Goal: Task Accomplishment & Management: Manage account settings

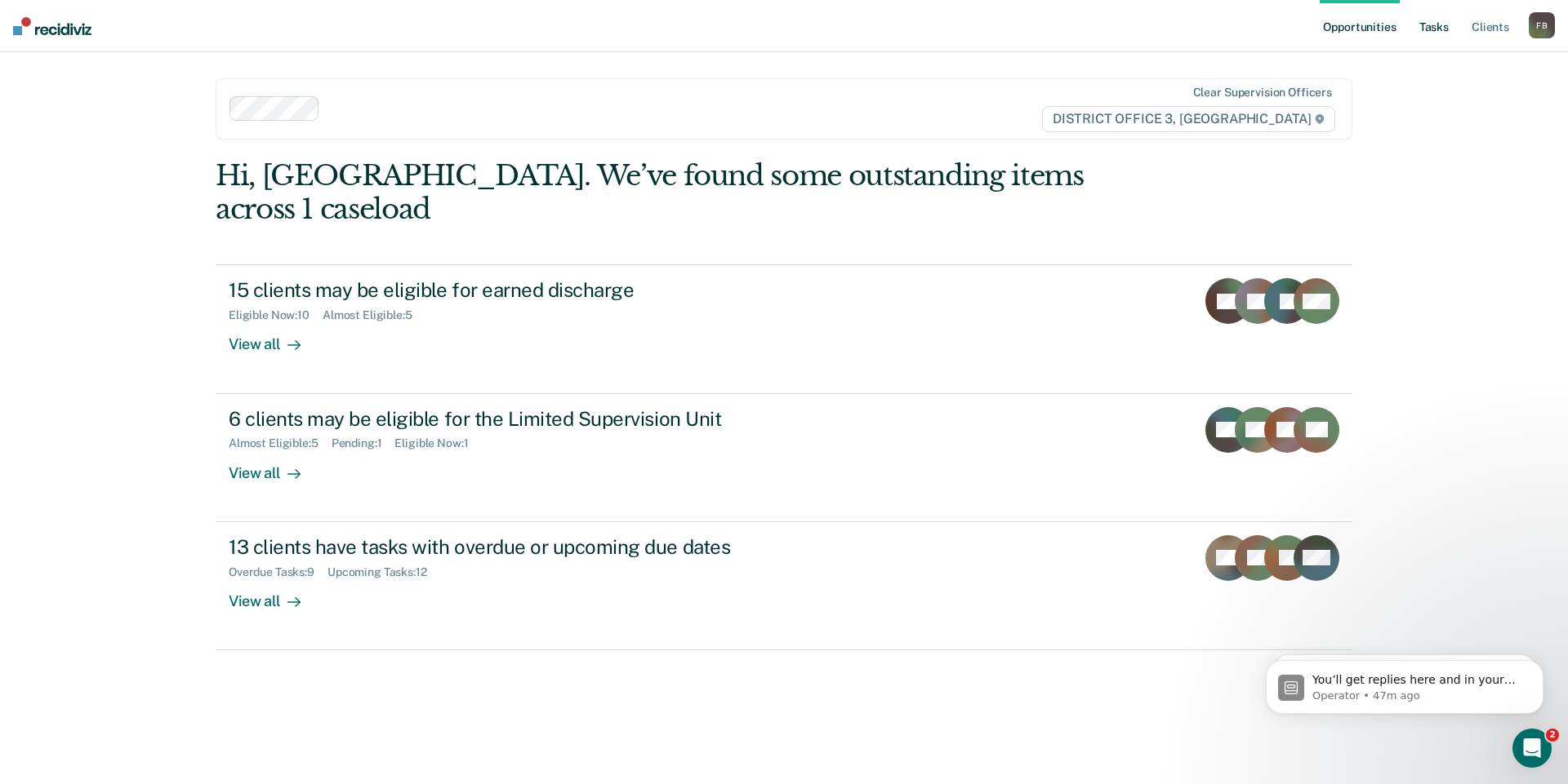
click at [1438, 22] on link "Tasks" at bounding box center [1434, 26] width 36 height 52
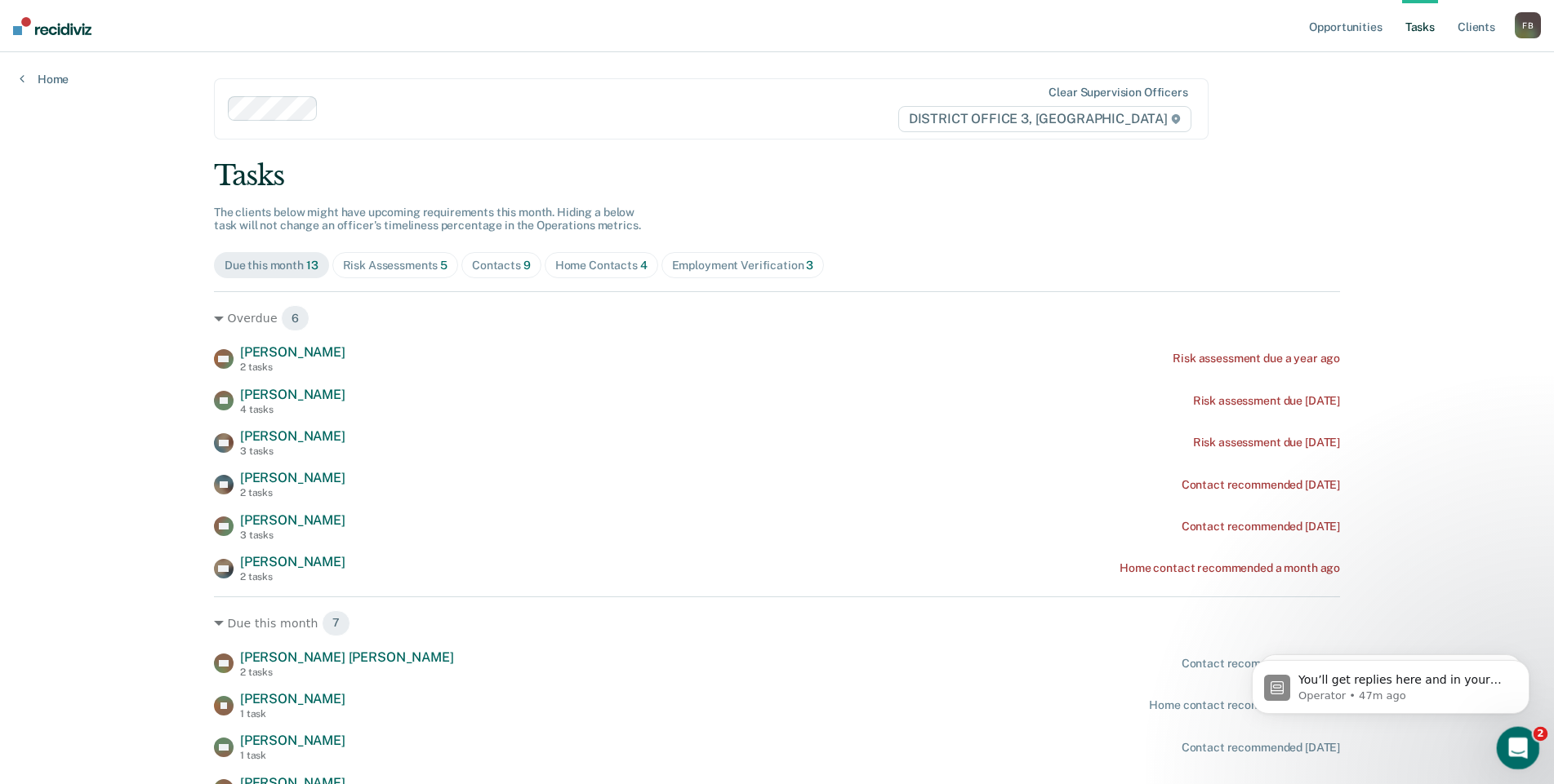
click at [1502, 741] on div "Open Intercom Messenger" at bounding box center [1514, 745] width 53 height 53
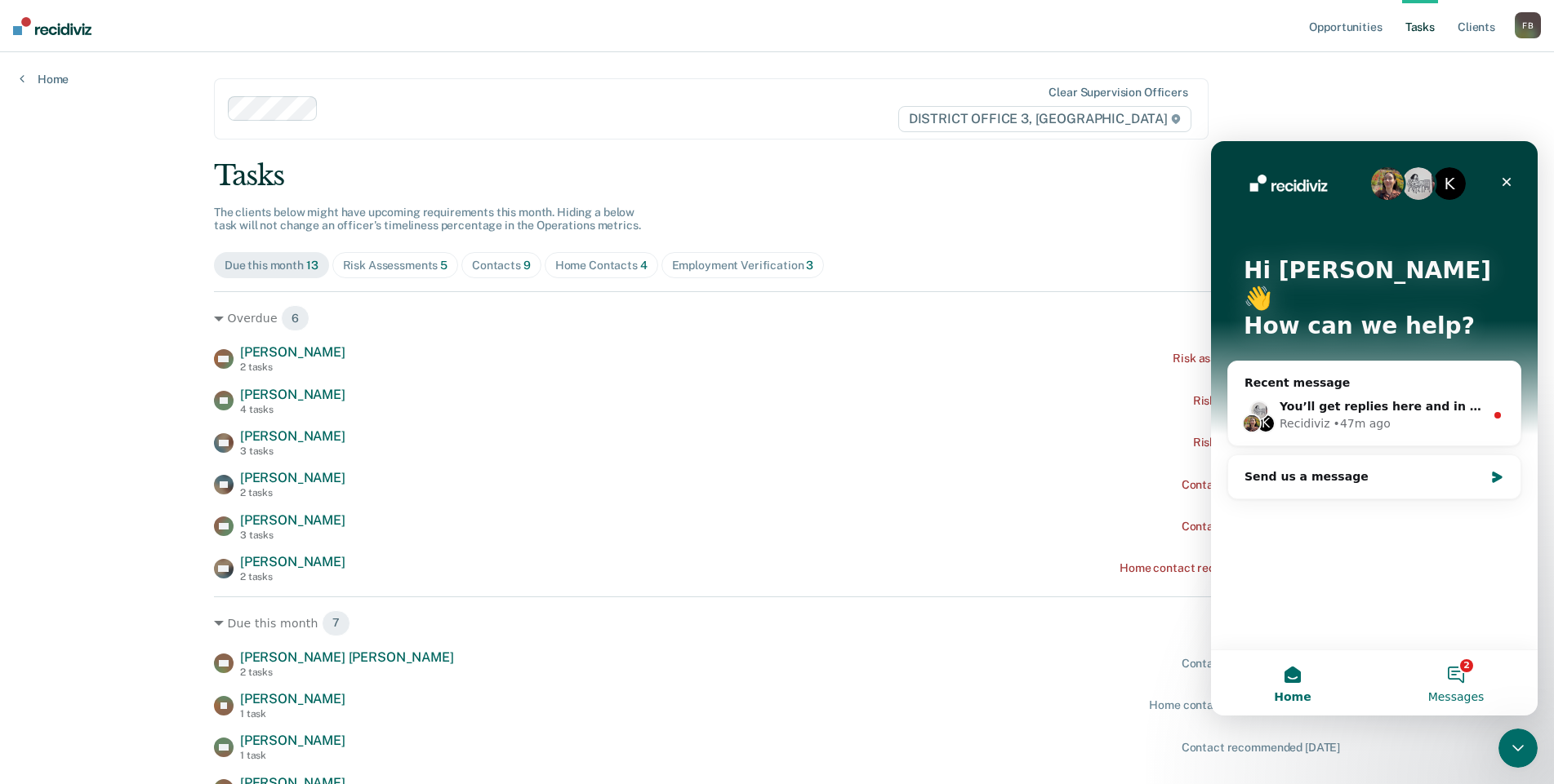
click at [1468, 686] on button "2 Messages" at bounding box center [1456, 683] width 163 height 65
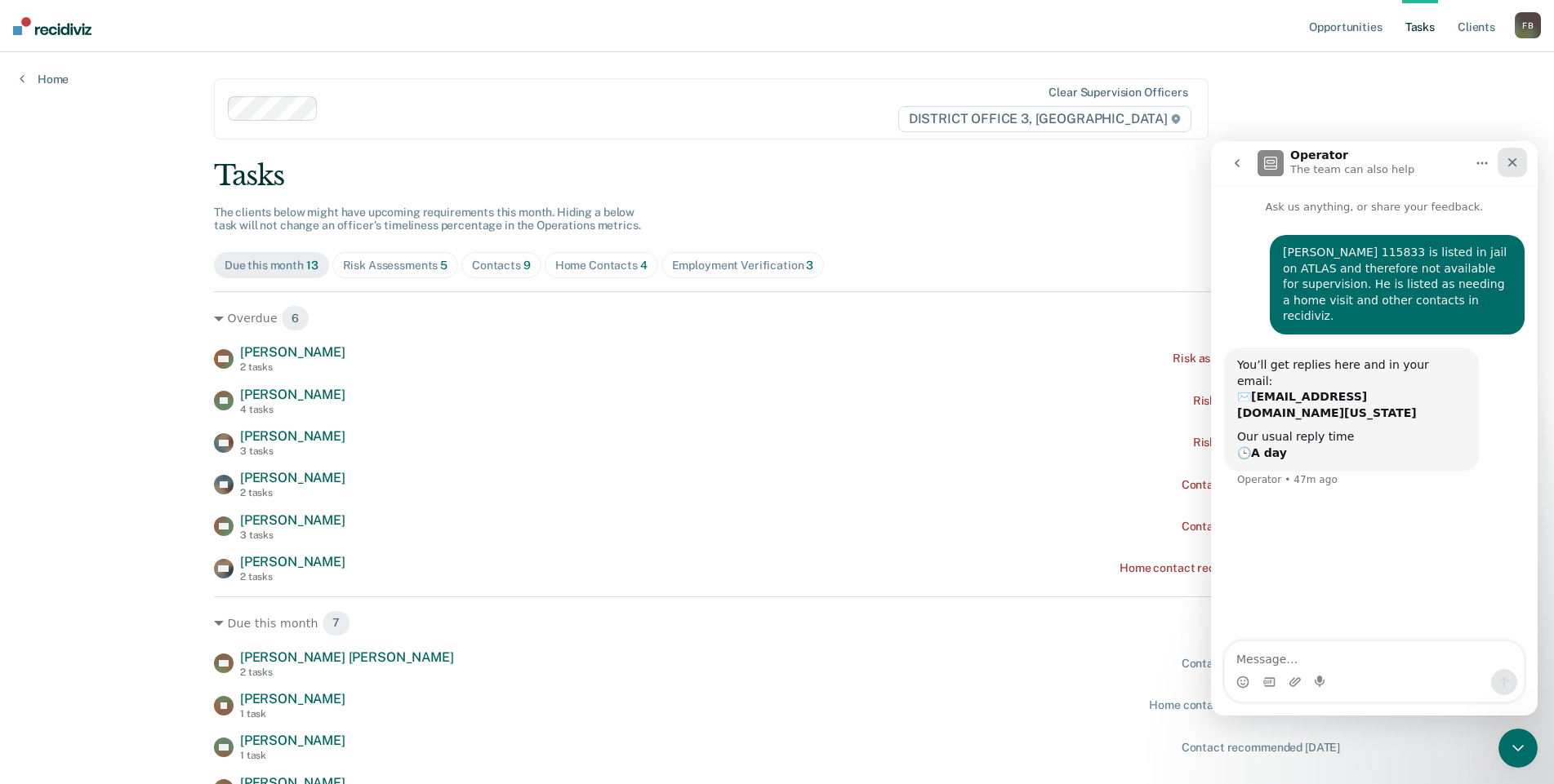
click at [1514, 166] on icon "Close" at bounding box center [1511, 161] width 13 height 13
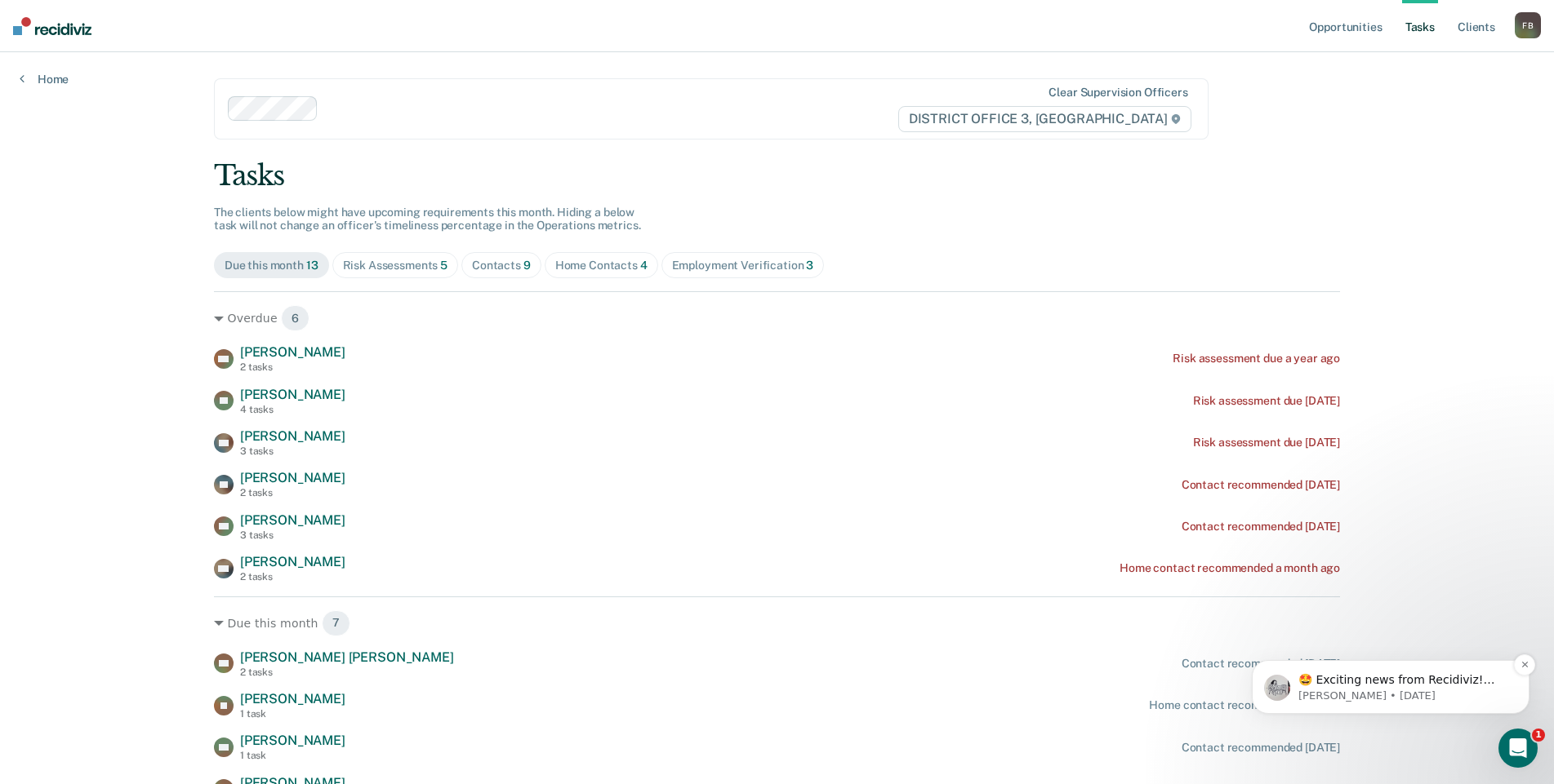
click at [1414, 683] on p "🤩 Exciting news from Recidiviz! Starting [DATE] if a client is marked in ATLAS …" at bounding box center [1403, 680] width 211 height 17
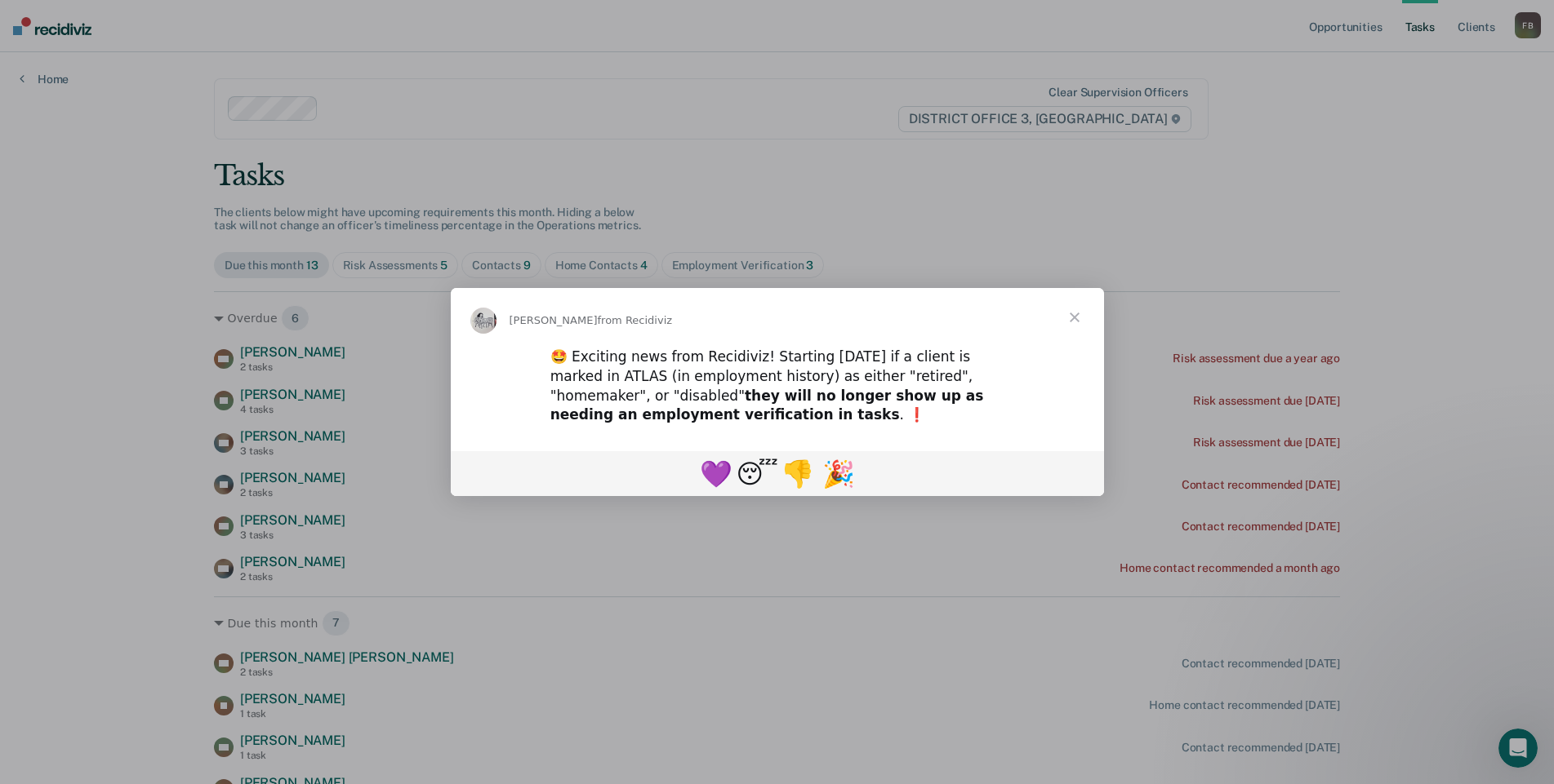
click at [1079, 317] on span "Close" at bounding box center [1074, 318] width 58 height 58
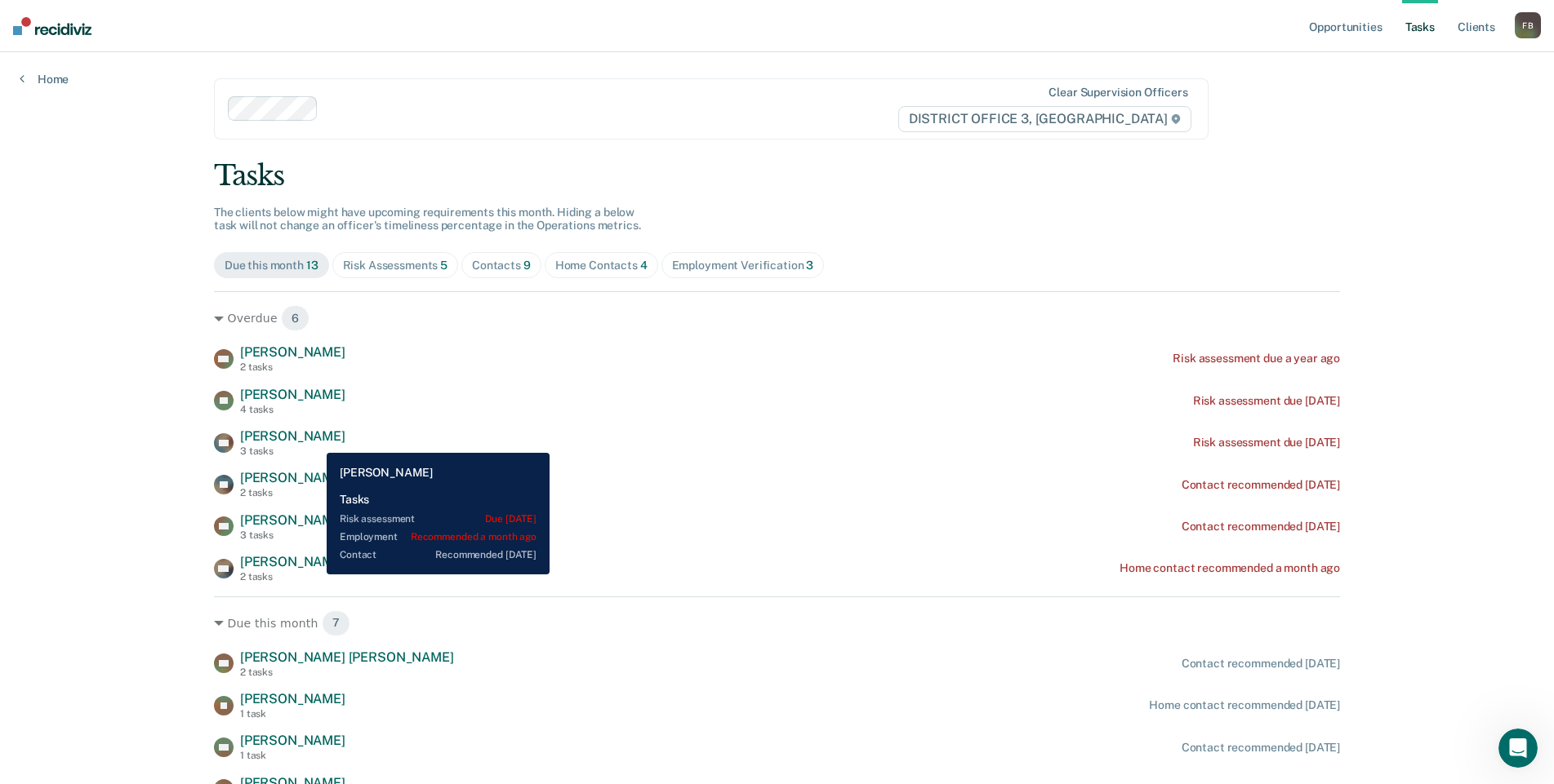
click at [314, 439] on span "[PERSON_NAME]" at bounding box center [293, 436] width 105 height 16
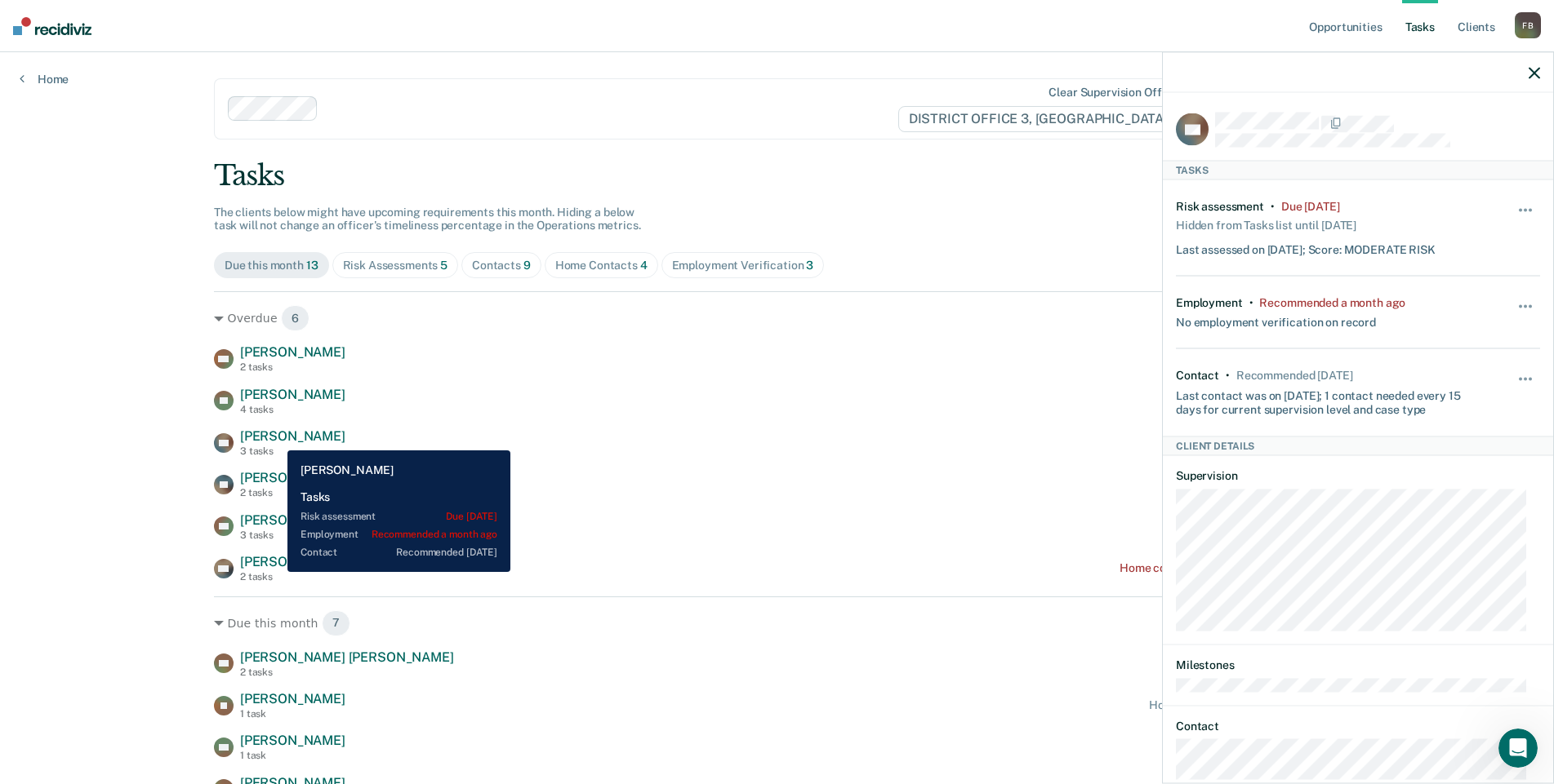
click at [278, 441] on span "[PERSON_NAME]" at bounding box center [293, 436] width 105 height 16
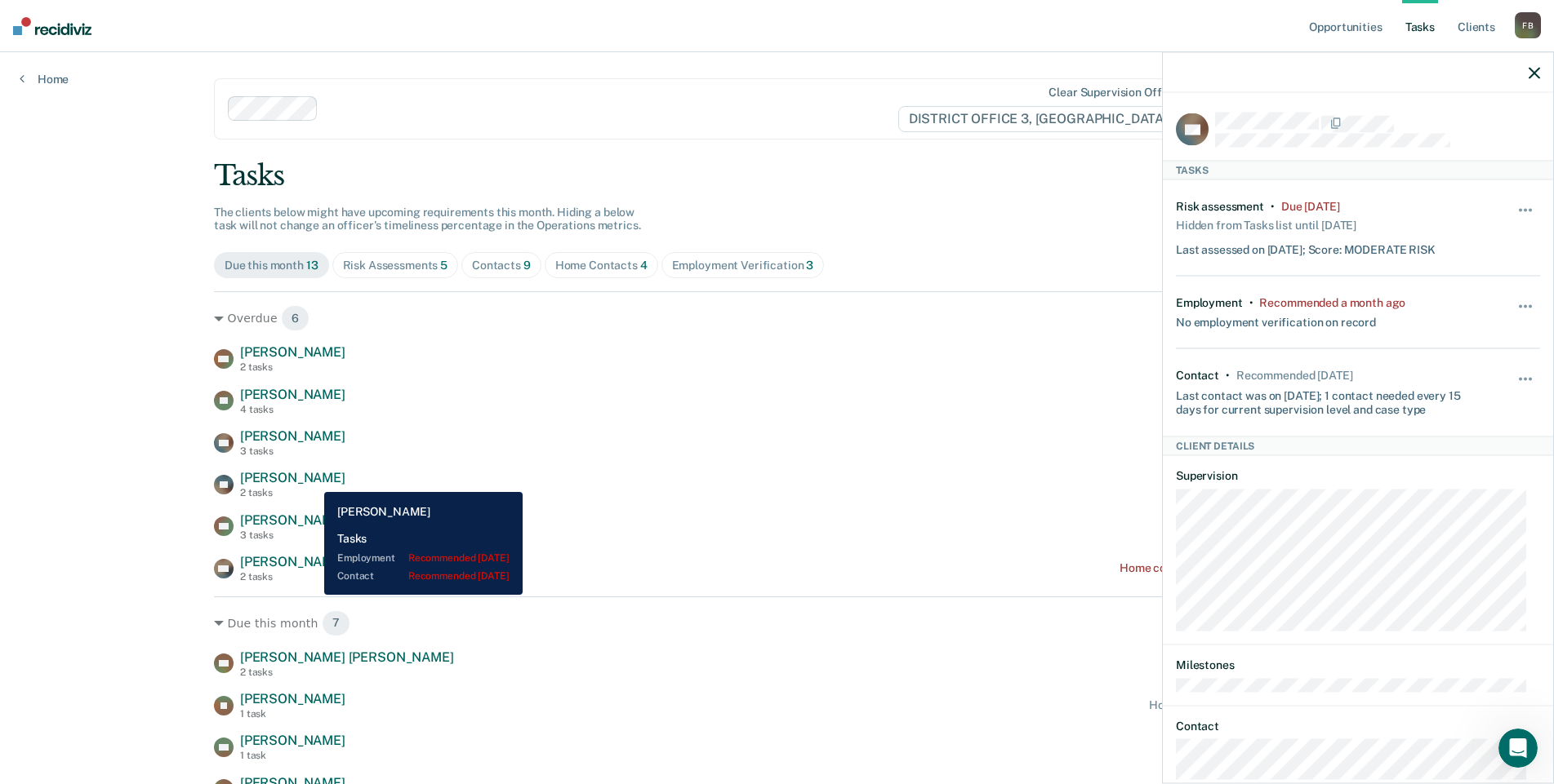
click at [312, 480] on span "[PERSON_NAME]" at bounding box center [293, 478] width 105 height 16
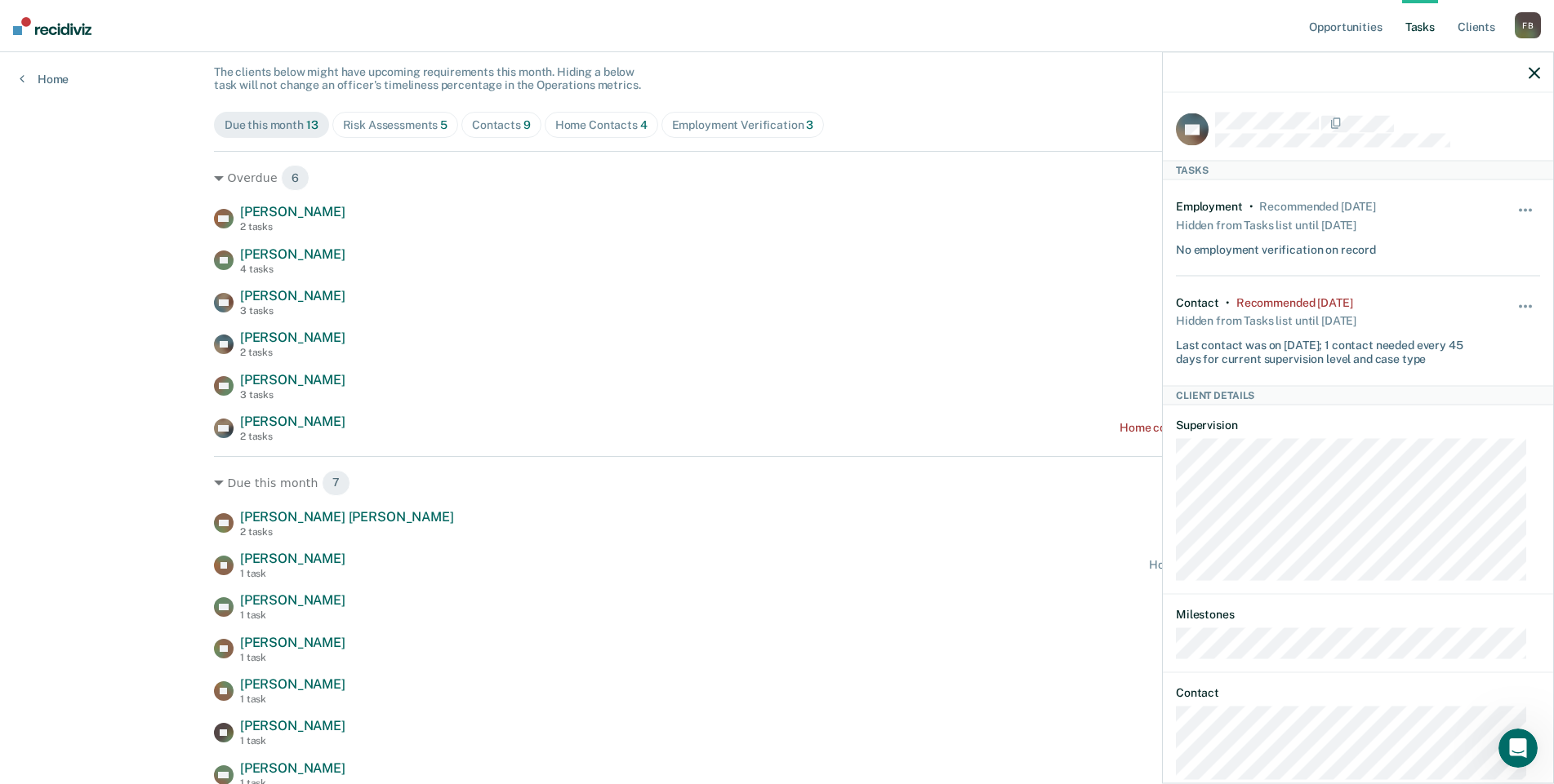
scroll to position [163, 0]
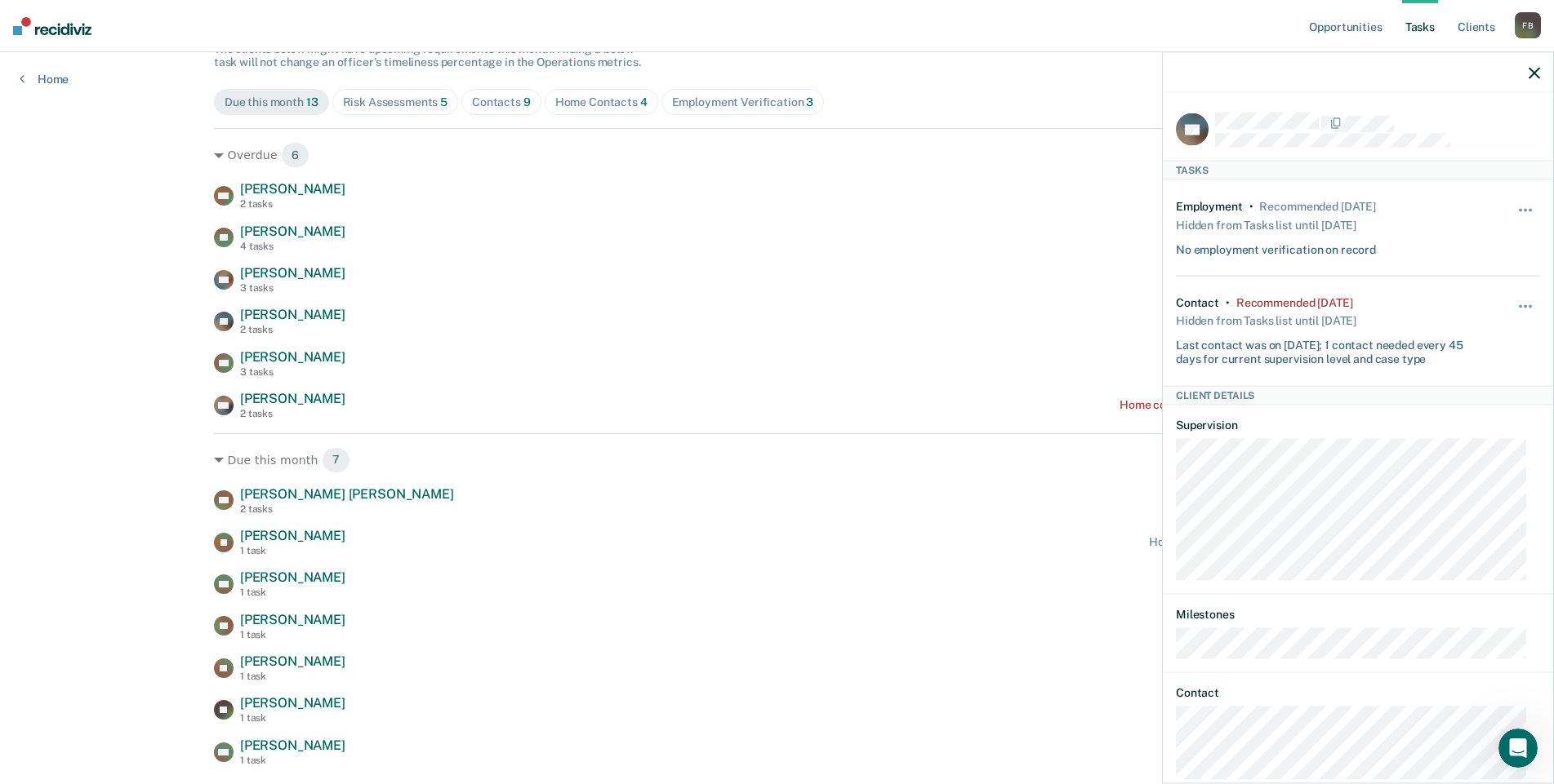
click at [1534, 74] on icon "button" at bounding box center [1535, 73] width 12 height 12
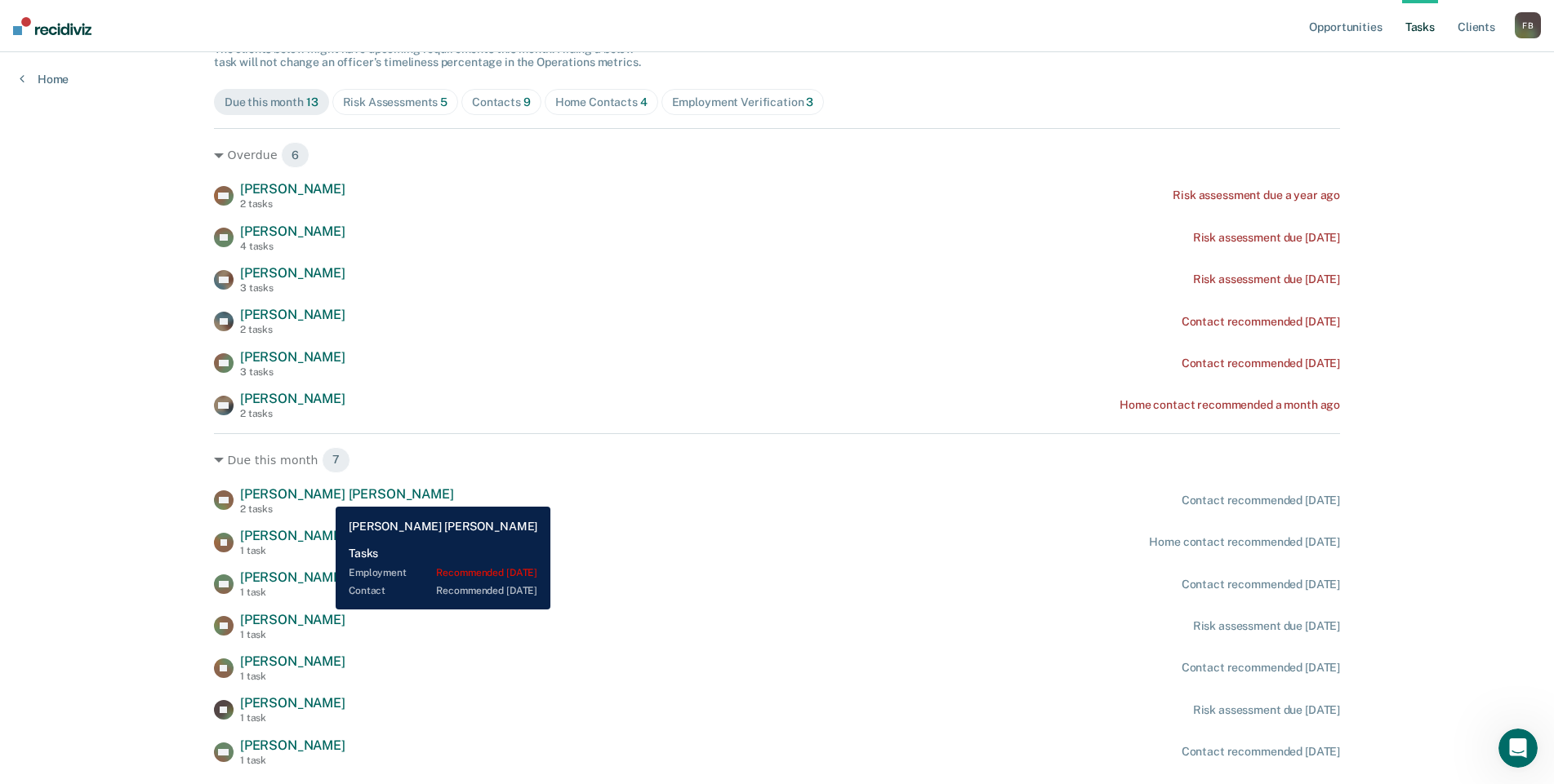
click at [324, 494] on span "[PERSON_NAME] [PERSON_NAME]" at bounding box center [347, 494] width 214 height 16
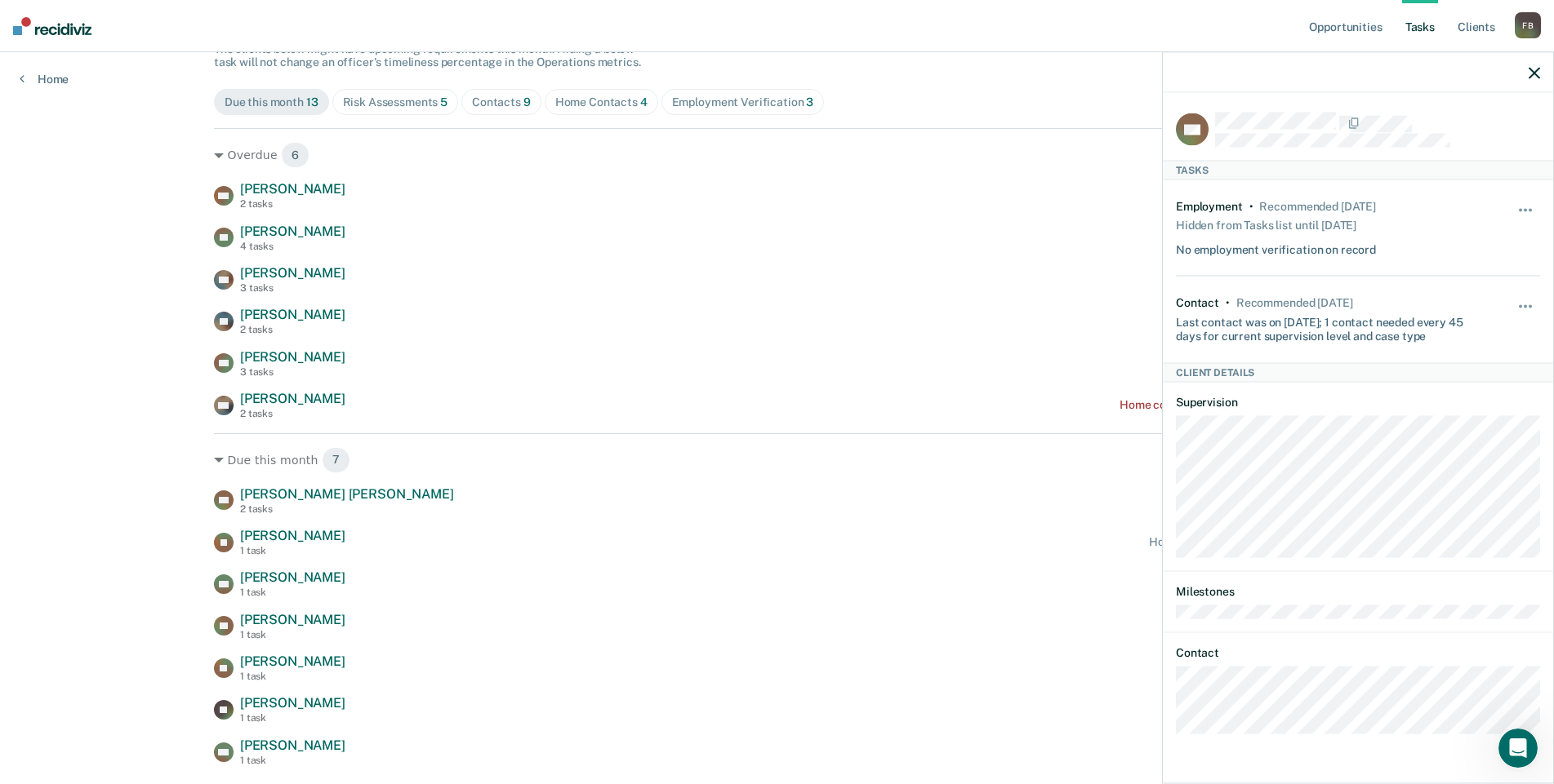
click at [1527, 81] on div at bounding box center [1358, 73] width 391 height 41
click at [1531, 73] on icon "button" at bounding box center [1535, 73] width 12 height 12
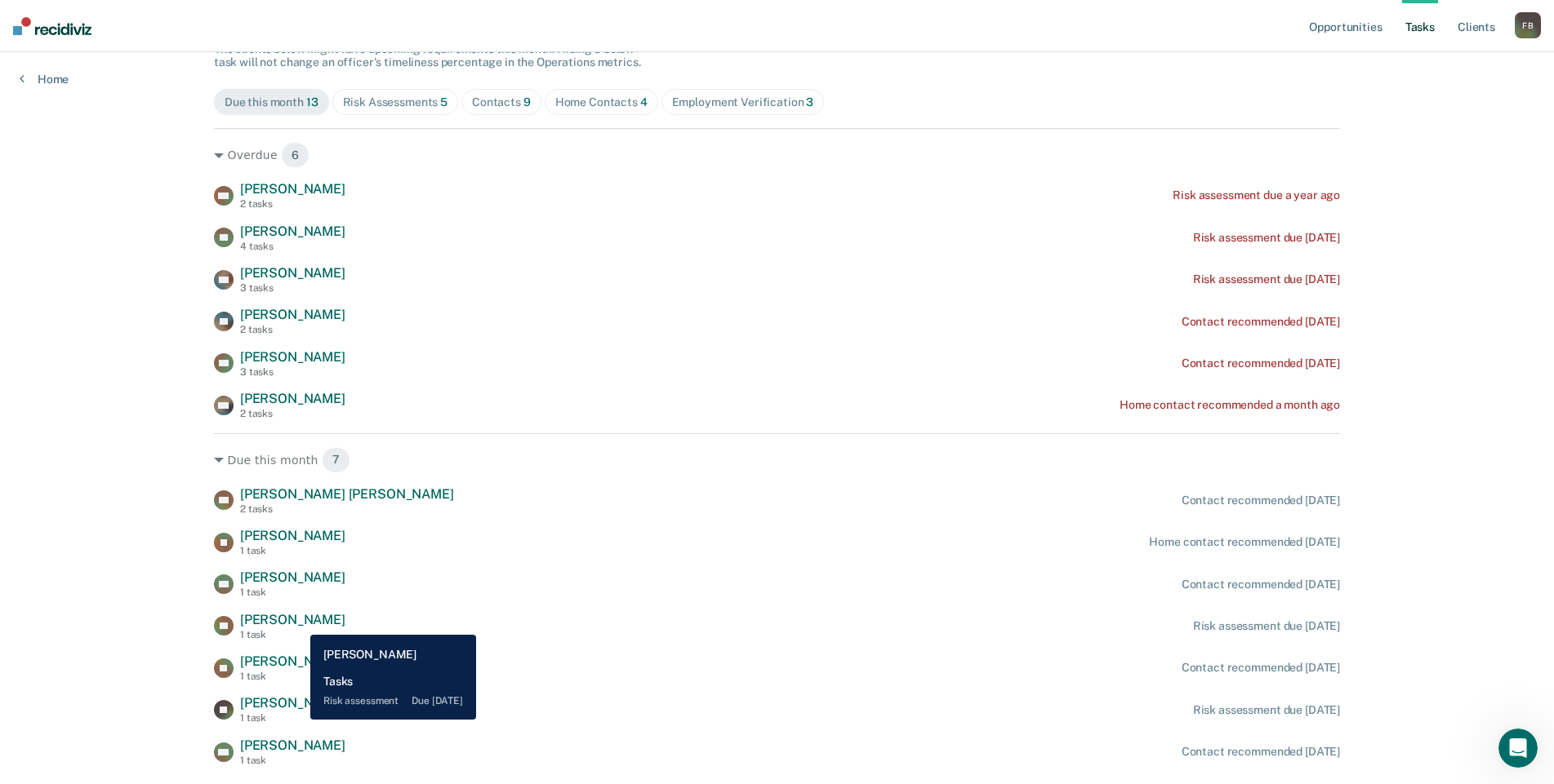
click at [298, 623] on span "[PERSON_NAME]" at bounding box center [293, 620] width 105 height 16
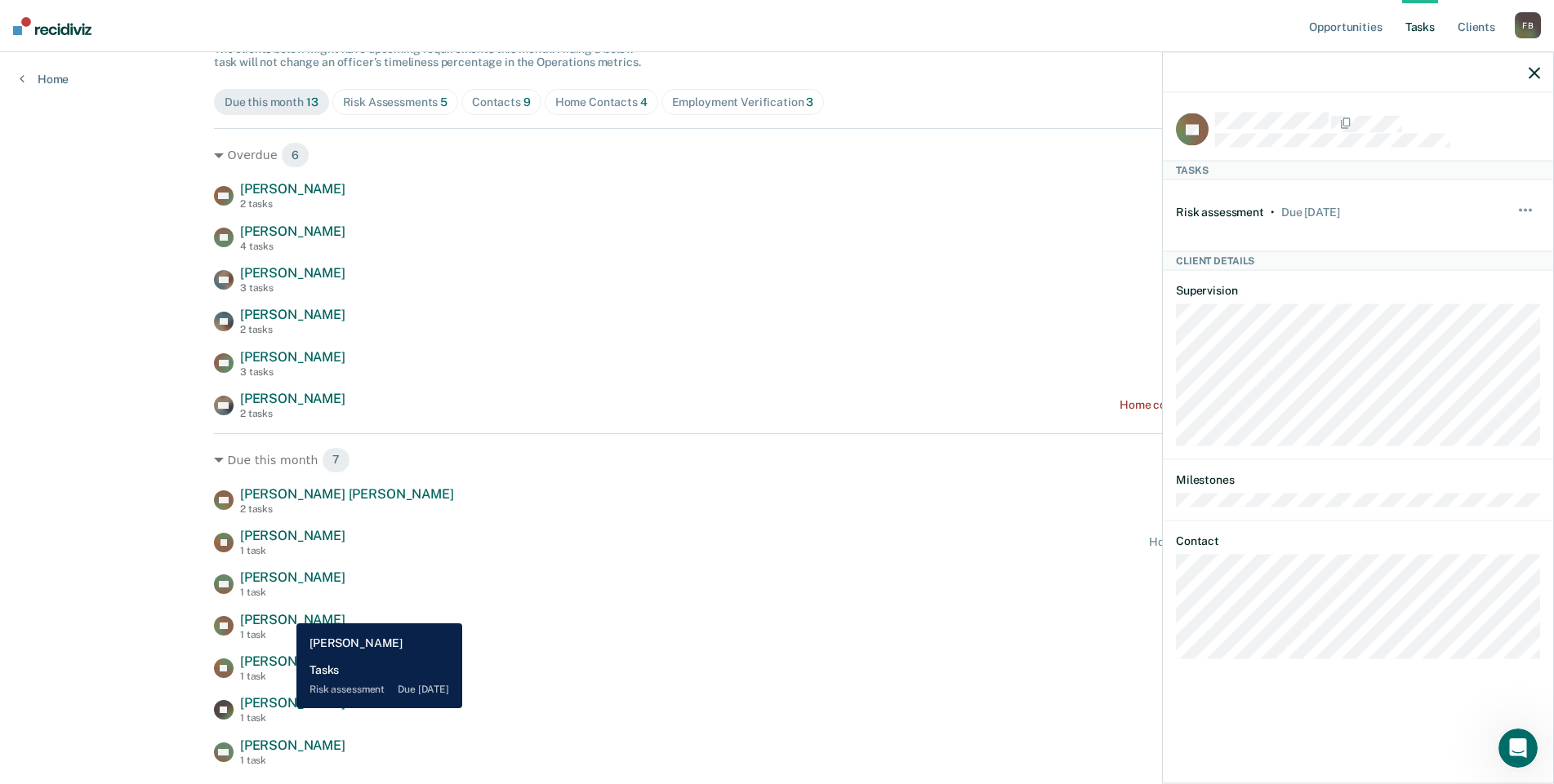
click at [284, 708] on span "[PERSON_NAME]" at bounding box center [293, 703] width 105 height 16
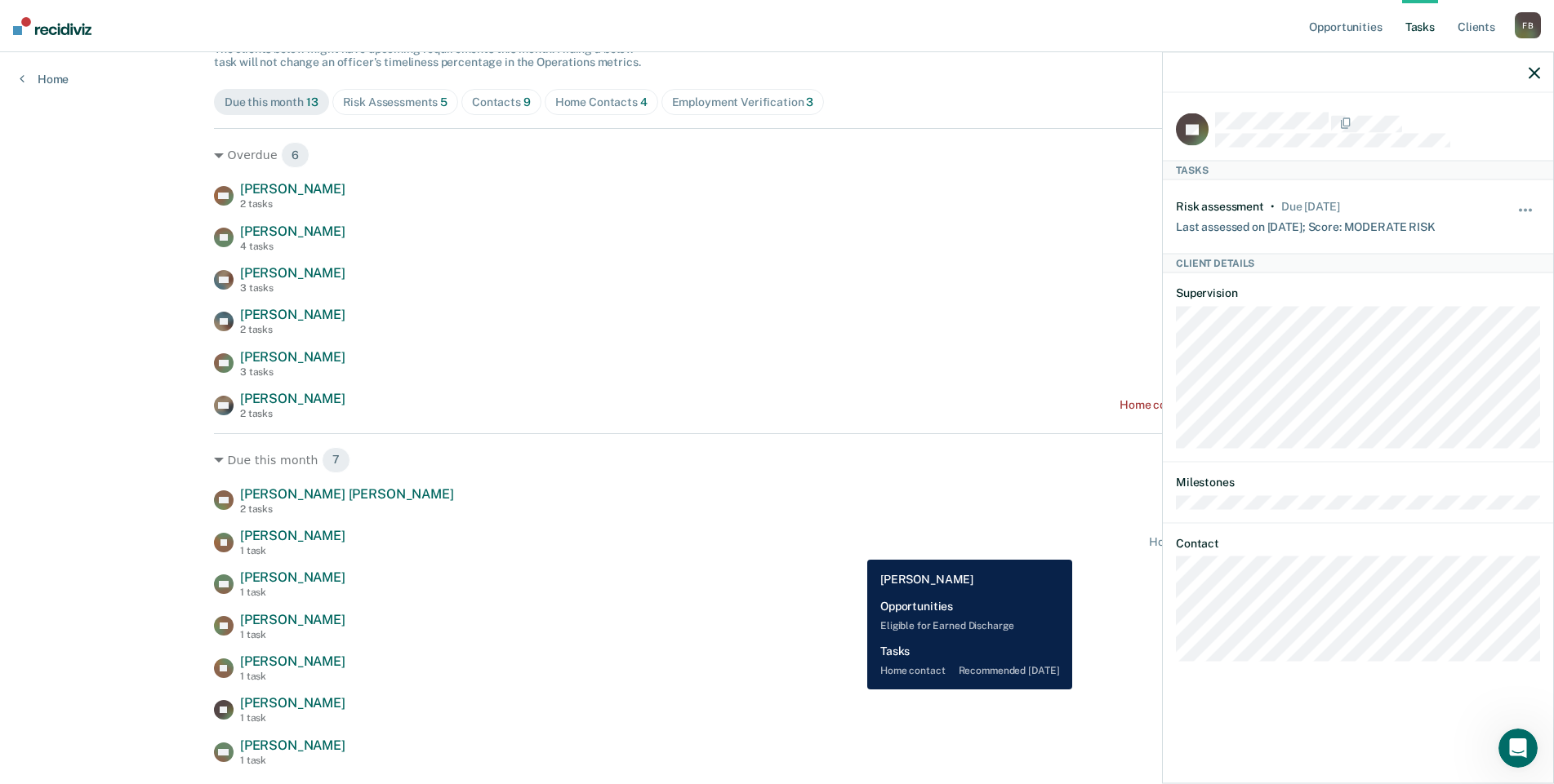
scroll to position [211, 0]
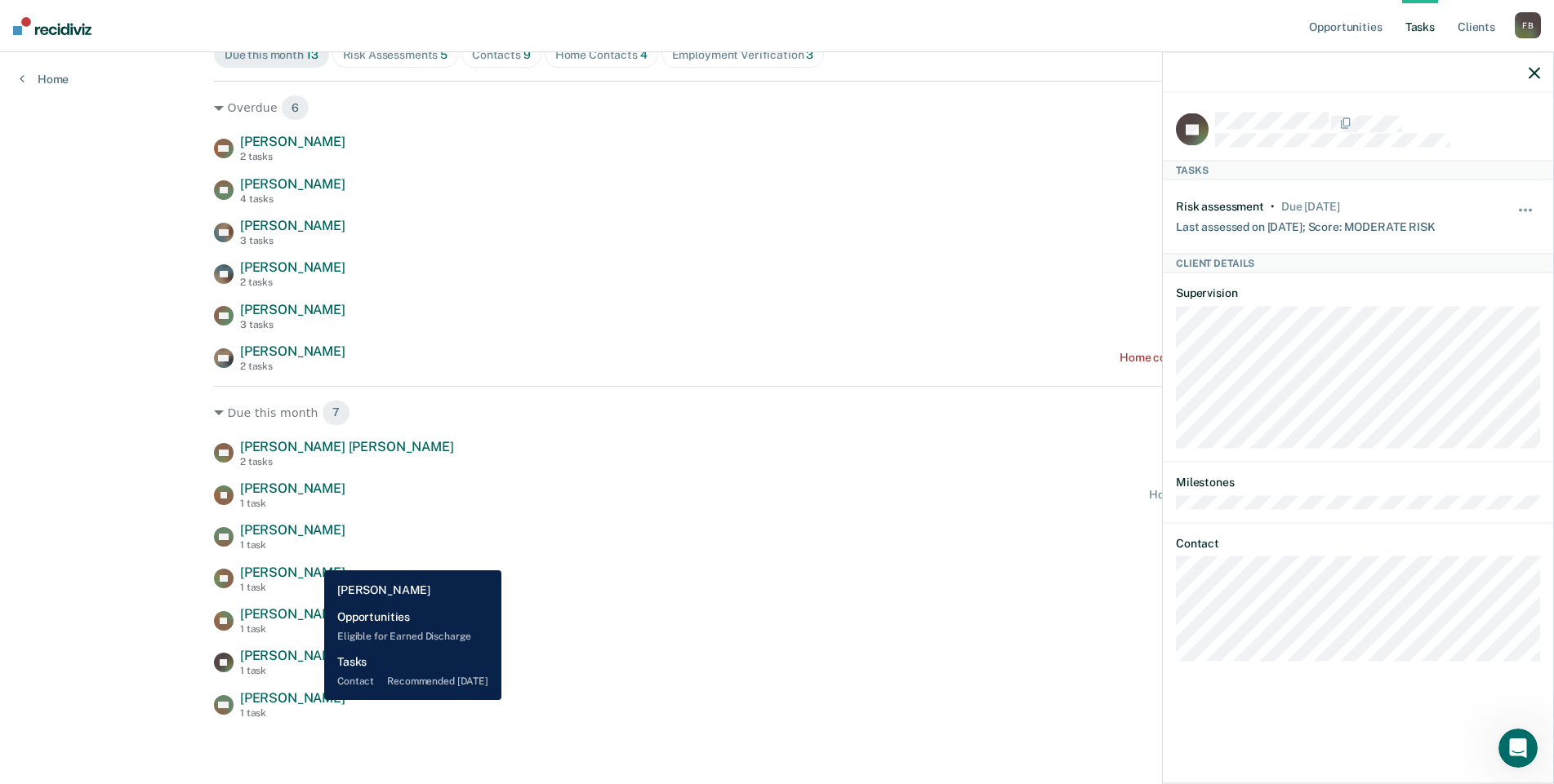
click at [311, 700] on span "[PERSON_NAME]" at bounding box center [293, 699] width 105 height 16
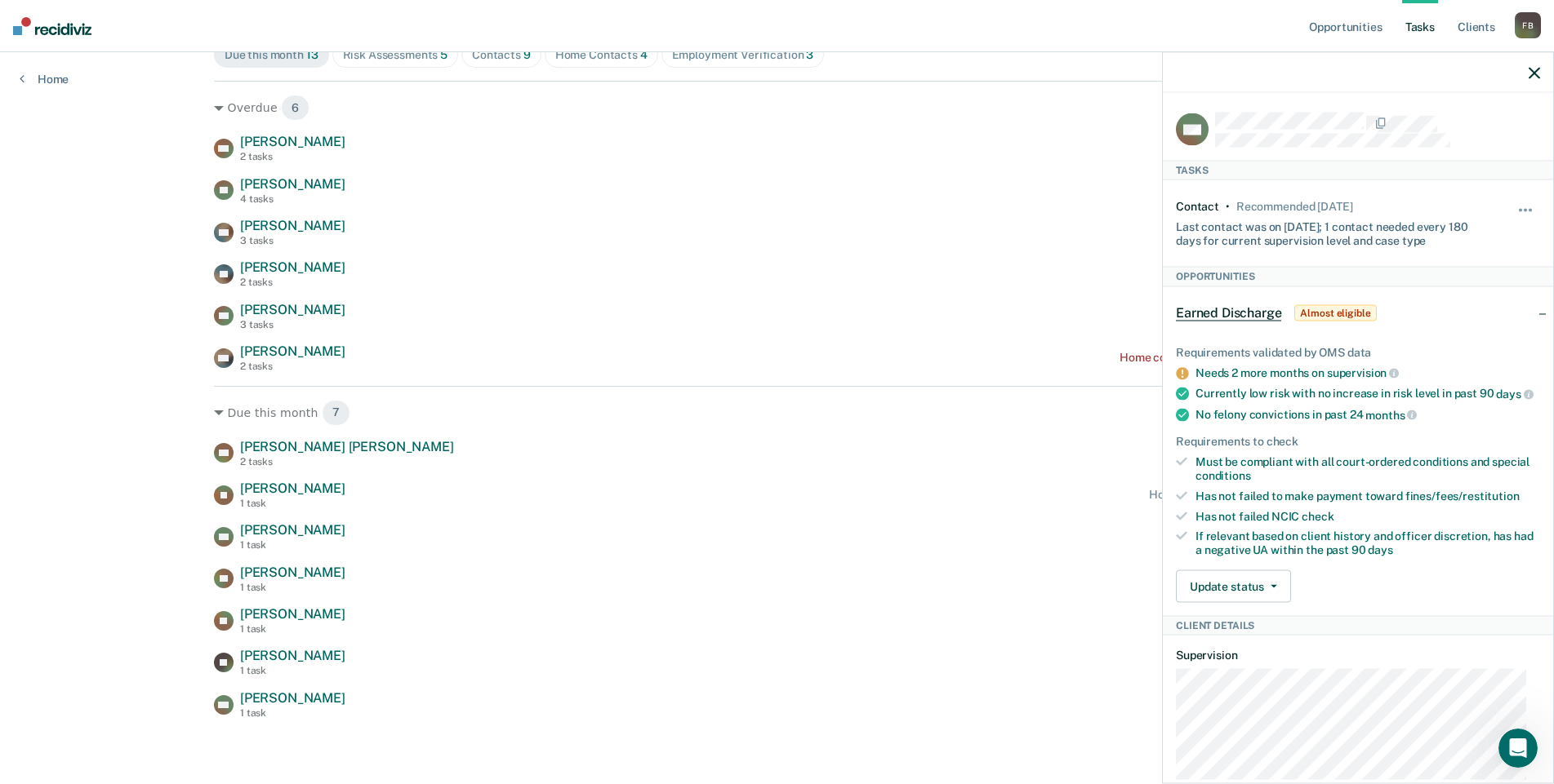
click at [1533, 74] on icon "button" at bounding box center [1535, 73] width 12 height 12
